Goal: Task Accomplishment & Management: Manage account settings

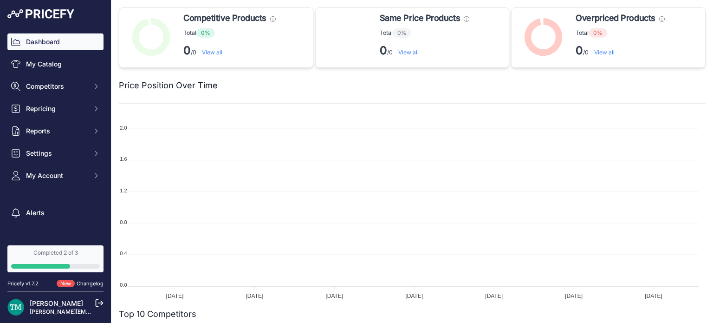
click at [62, 84] on span "Competitors" at bounding box center [56, 86] width 61 height 9
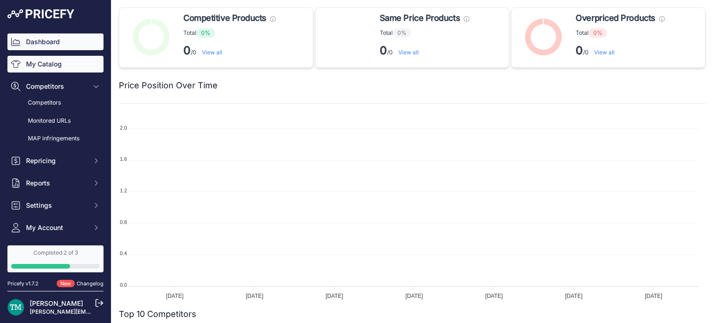
click at [59, 72] on link "My Catalog" at bounding box center [55, 64] width 96 height 17
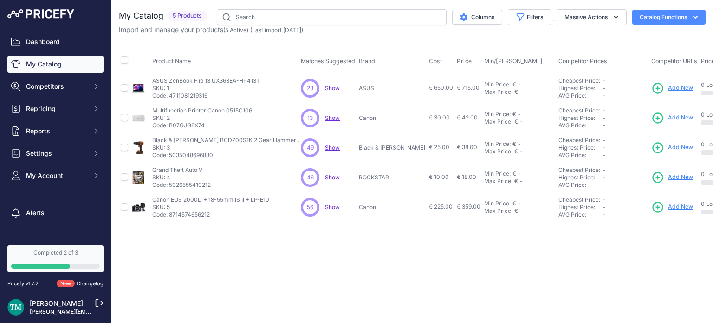
drag, startPoint x: 277, startPoint y: 232, endPoint x: 259, endPoint y: 284, distance: 55.4
click at [259, 284] on div "Close You are not connected to the internet." at bounding box center [412, 161] width 602 height 323
click at [602, 15] on button "Massive Actions" at bounding box center [592, 17] width 70 height 16
click at [518, 16] on icon "button" at bounding box center [520, 17] width 9 height 9
click at [479, 14] on button "Columns" at bounding box center [477, 17] width 50 height 15
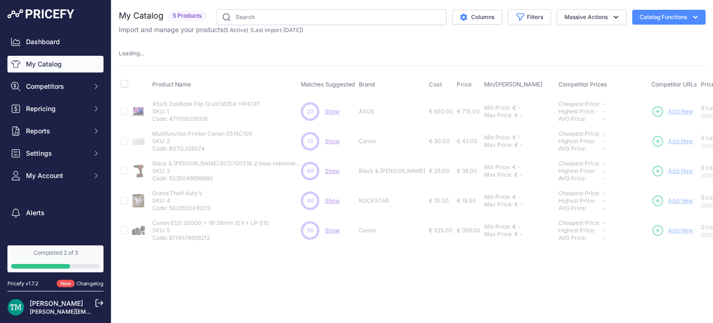
click at [435, 53] on div "Loading ..." at bounding box center [412, 53] width 587 height 9
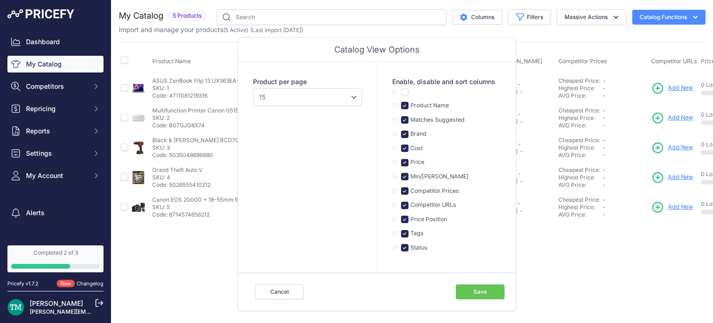
click at [468, 38] on div "Catalog View Options" at bounding box center [377, 50] width 278 height 25
click at [529, 11] on button "Filters" at bounding box center [529, 17] width 43 height 16
click at [576, 16] on button "Massive Actions" at bounding box center [592, 17] width 70 height 16
click at [662, 20] on button "Catalog Functions" at bounding box center [669, 17] width 73 height 15
click at [284, 285] on button "Cancel" at bounding box center [279, 291] width 49 height 15
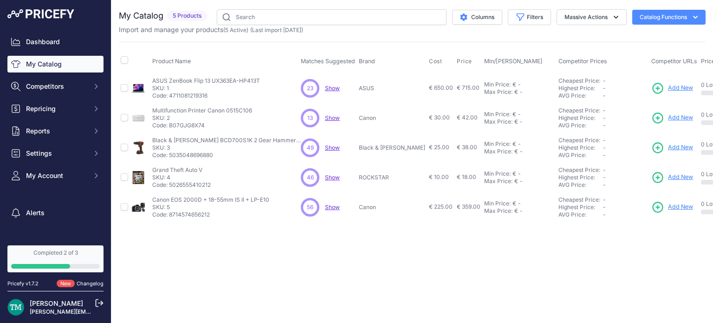
click at [314, 255] on div "Close You are not connected to the internet." at bounding box center [412, 161] width 602 height 323
